Goal: Communication & Community: Participate in discussion

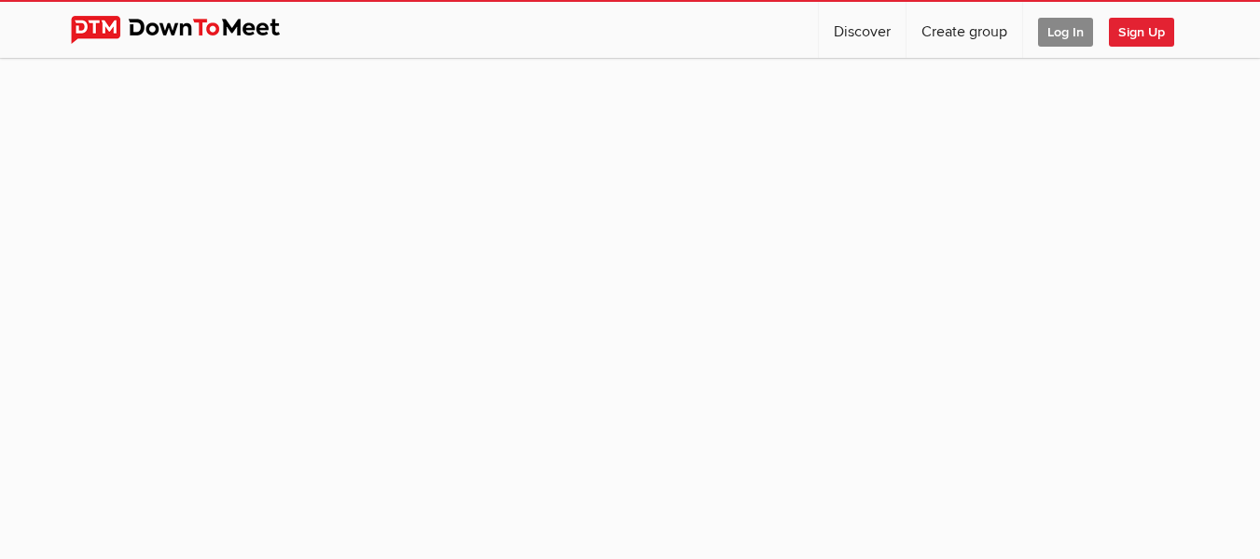
click at [1075, 39] on span "Log In" at bounding box center [1065, 32] width 55 height 29
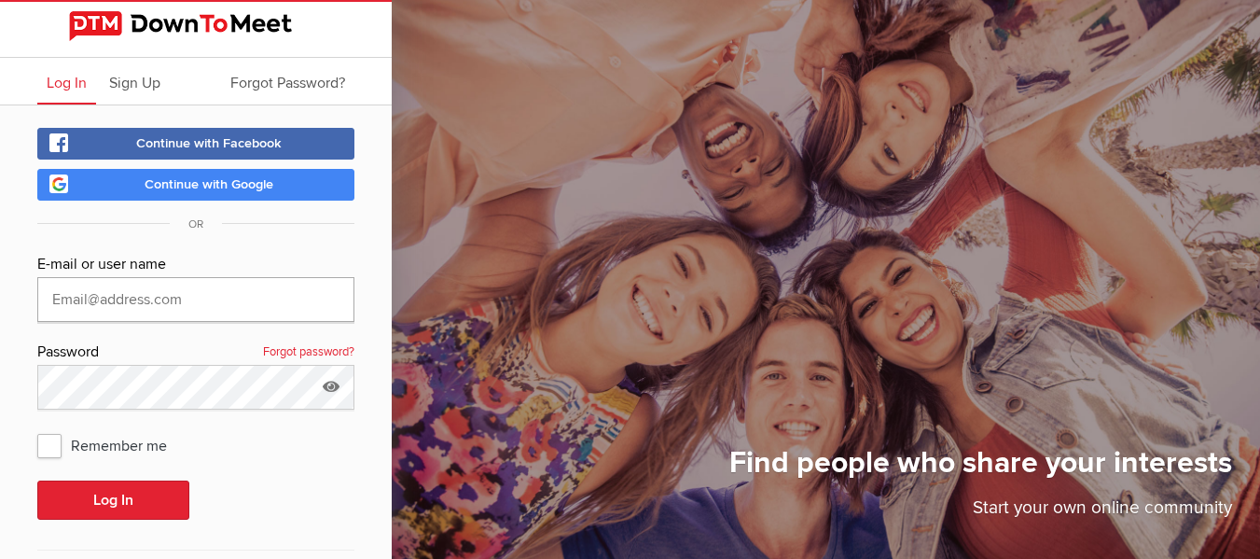
click at [229, 297] on input "text" at bounding box center [195, 299] width 317 height 45
type input "[EMAIL_ADDRESS][DOMAIN_NAME]"
click at [44, 439] on span "Remember me" at bounding box center [111, 445] width 148 height 34
click at [37, 428] on input "Remember me" at bounding box center [36, 427] width 1 height 1
checkbox input "true"
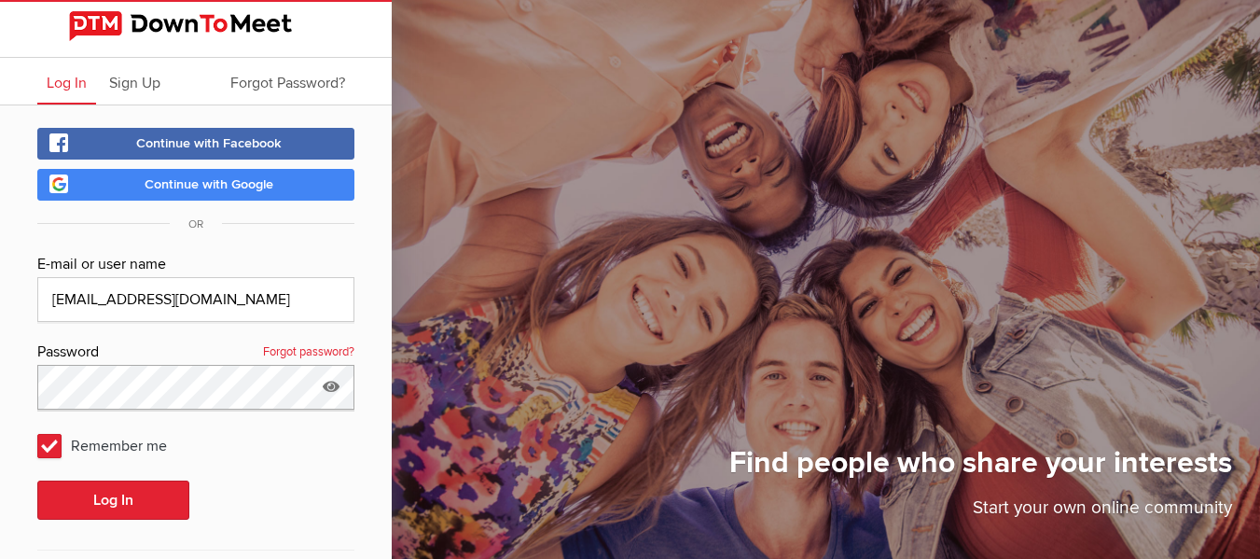
click at [37, 480] on button "Log In" at bounding box center [113, 499] width 152 height 39
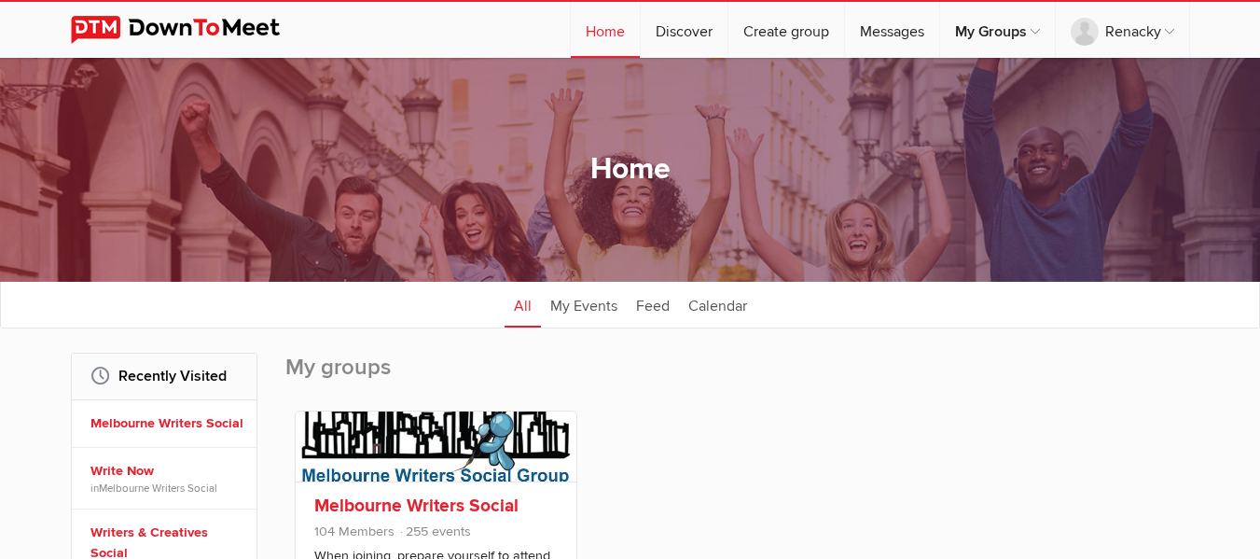
click at [362, 513] on link "Melbourne Writers Social" at bounding box center [416, 505] width 204 height 22
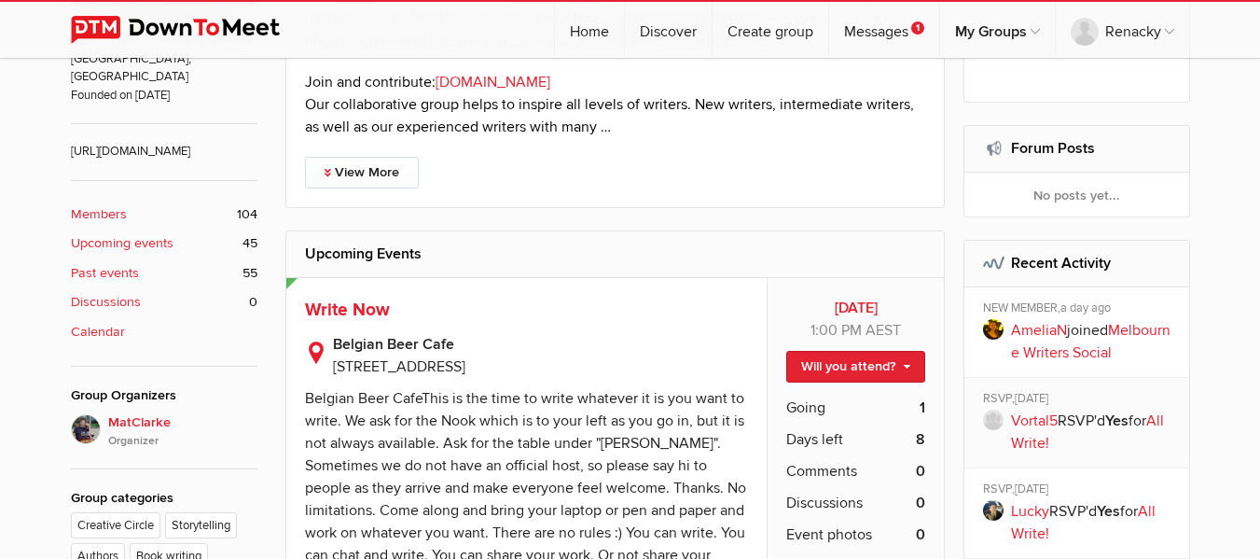
scroll to position [559, 0]
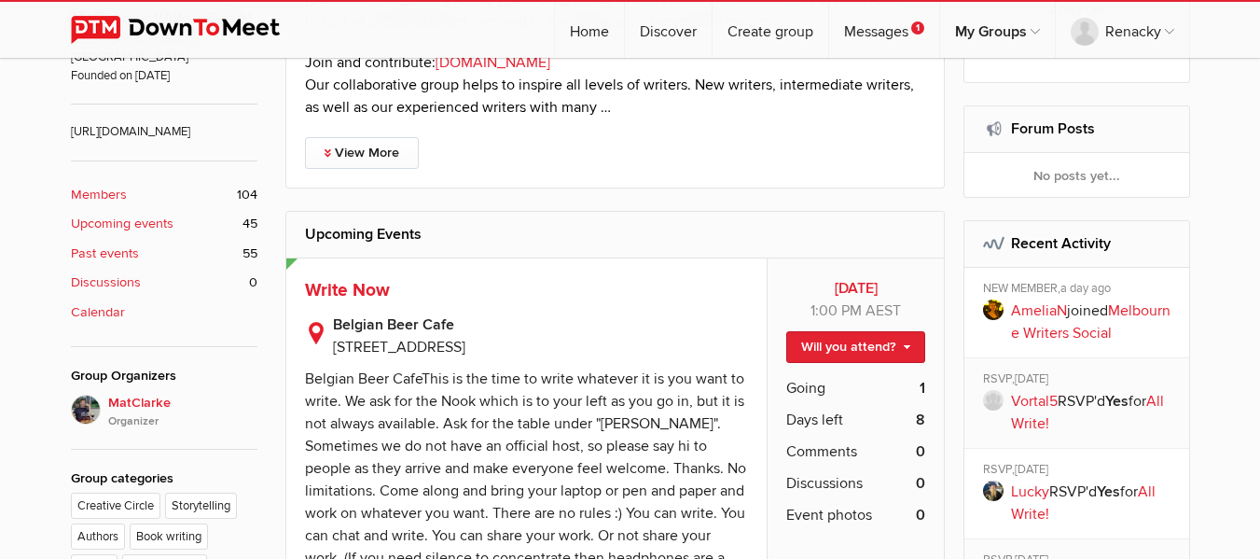
click at [450, 338] on span "[STREET_ADDRESS]" at bounding box center [399, 347] width 132 height 19
click at [452, 340] on span "[STREET_ADDRESS]" at bounding box center [399, 347] width 132 height 19
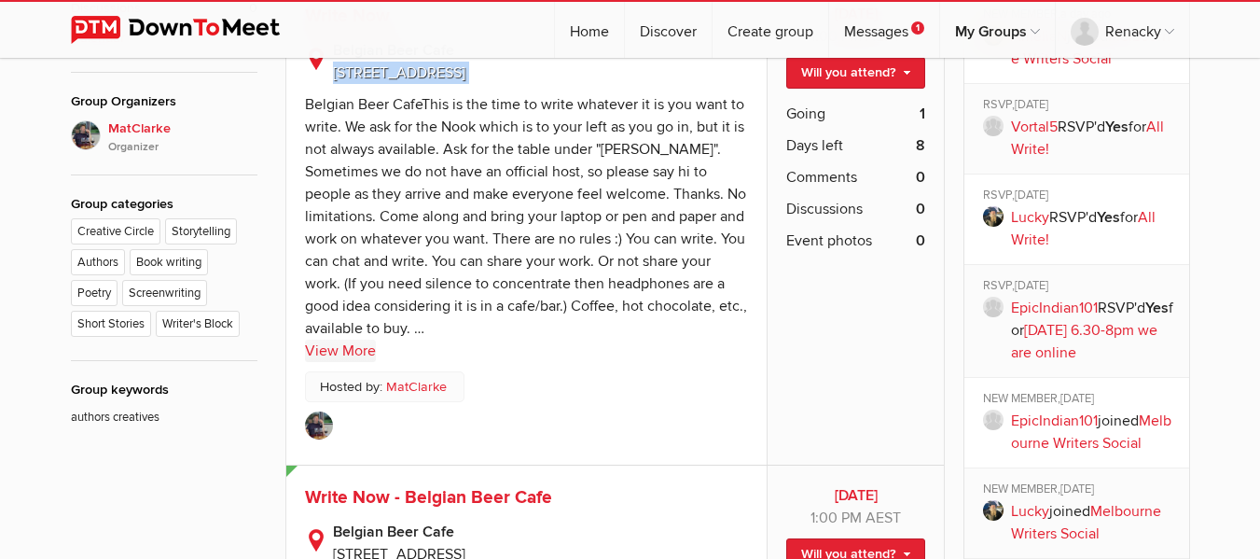
scroll to position [839, 0]
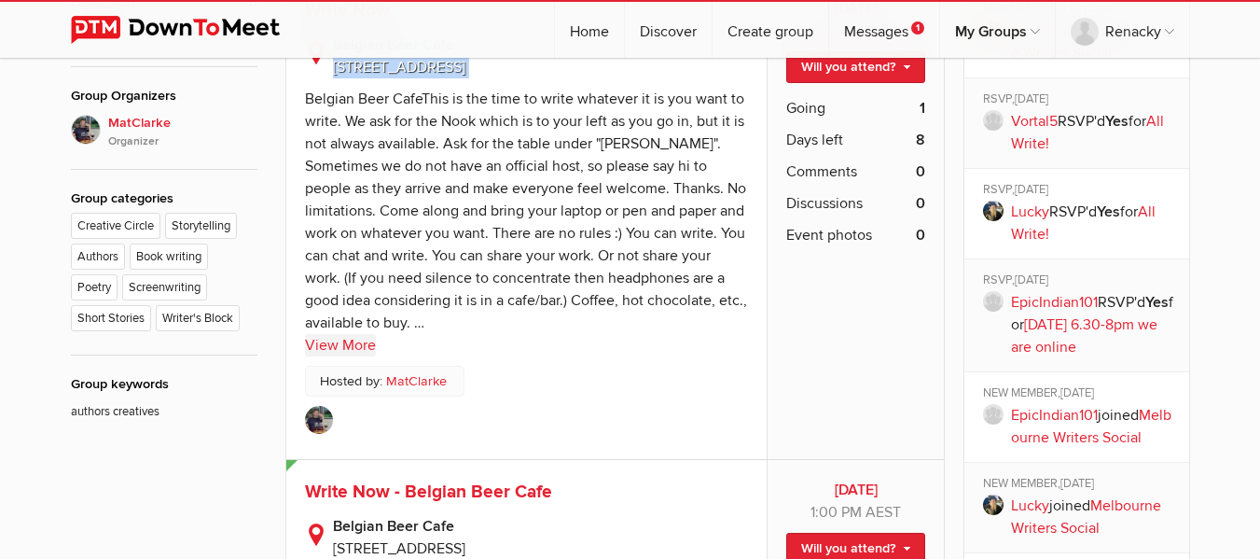
click at [358, 350] on link "View More" at bounding box center [340, 345] width 71 height 22
